Goal: Task Accomplishment & Management: Use online tool/utility

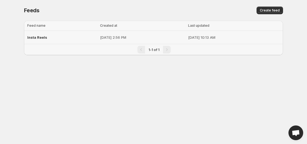
click at [79, 42] on td "Insta Reels" at bounding box center [61, 37] width 74 height 13
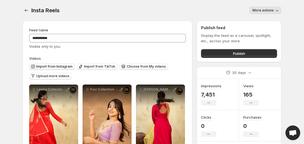
click at [61, 66] on span "Import from Instagram" at bounding box center [54, 66] width 36 height 4
